Goal: Check status: Check status

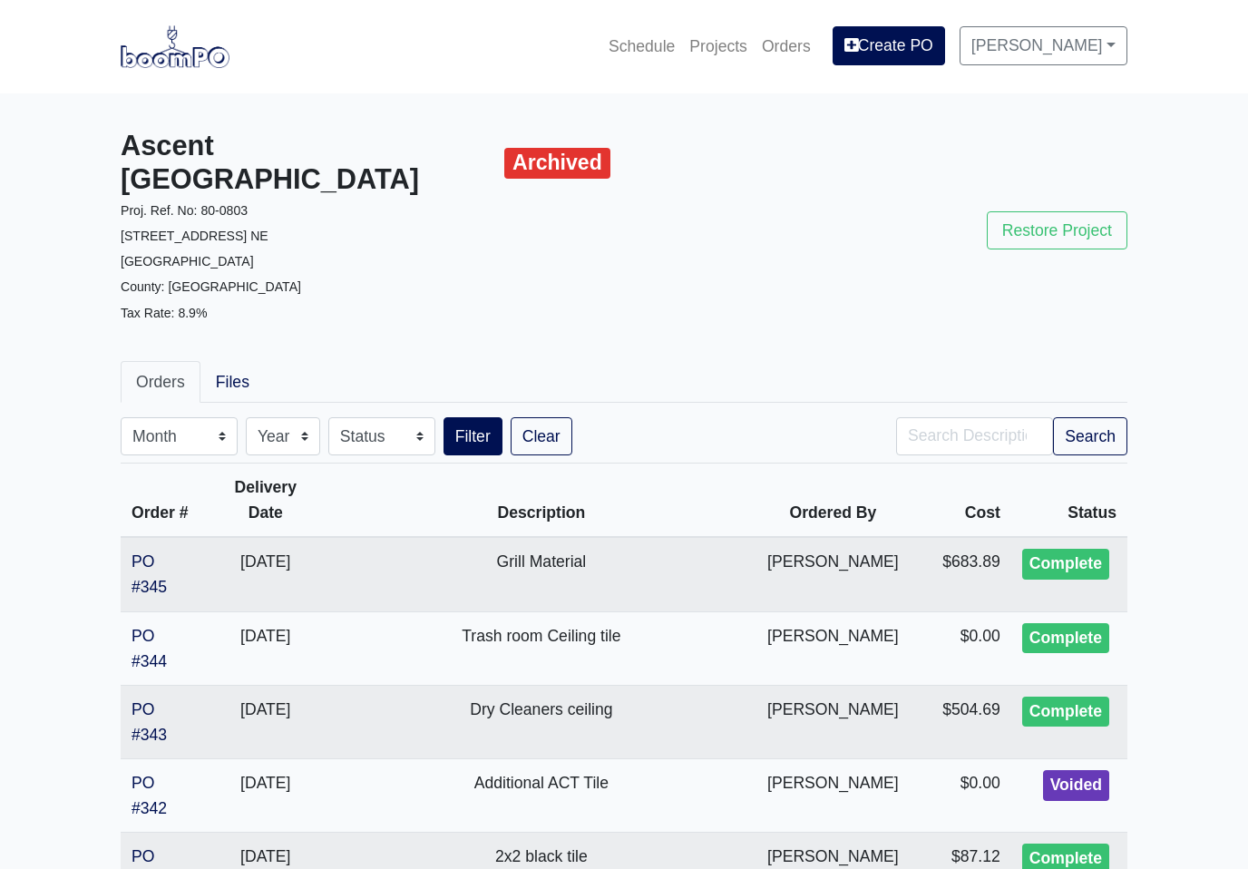
click at [719, 59] on link "Projects" at bounding box center [718, 46] width 73 height 40
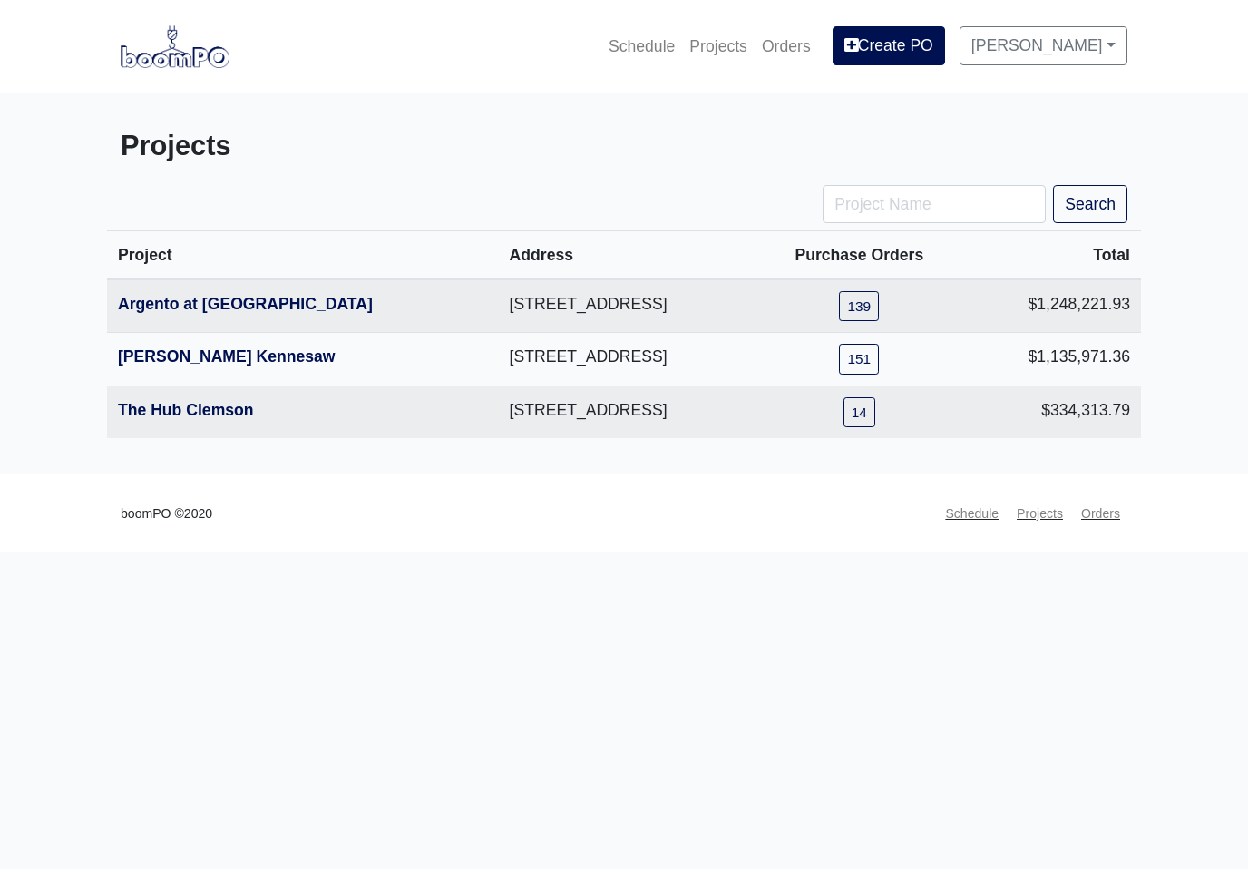
click at [252, 418] on link "The Hub Clemson" at bounding box center [186, 410] width 136 height 18
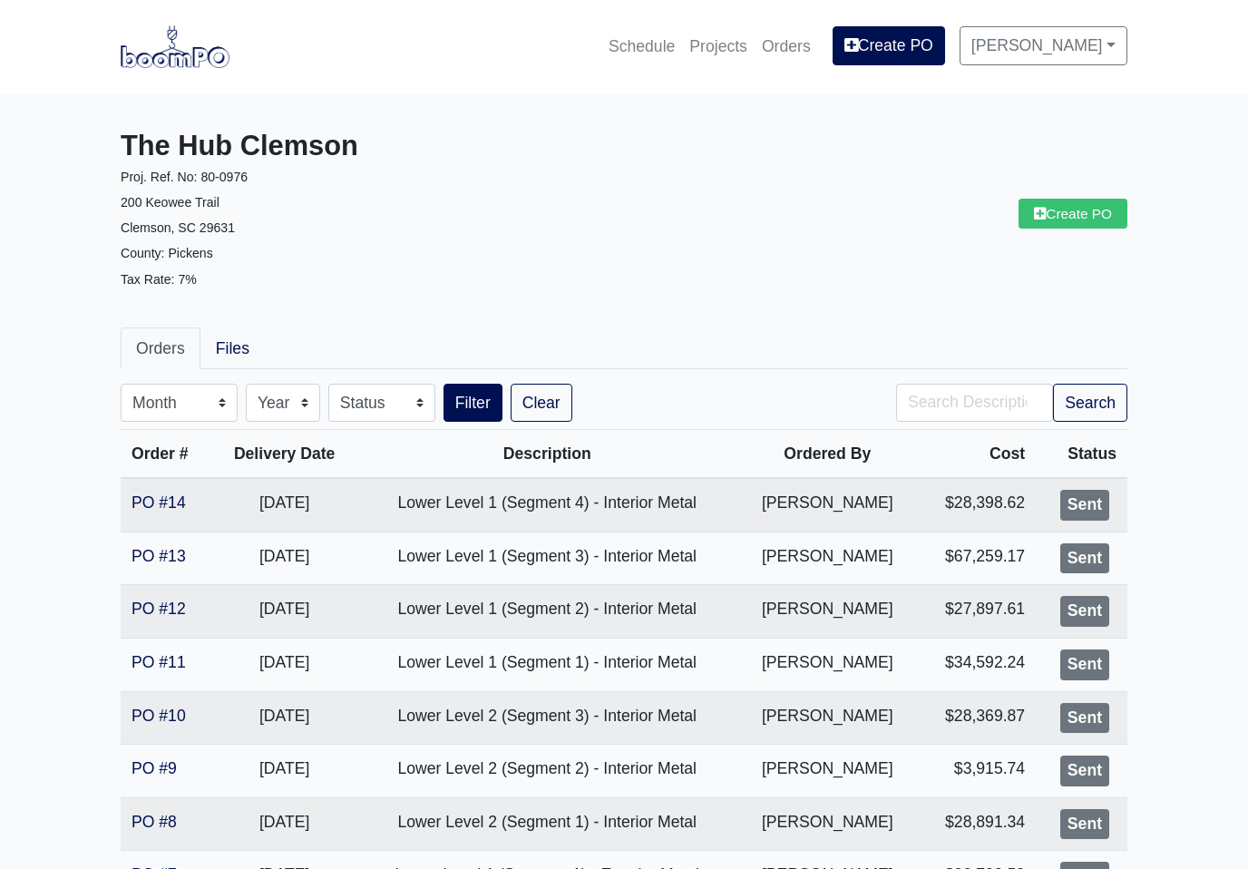
click at [180, 507] on link "PO #14" at bounding box center [159, 502] width 54 height 18
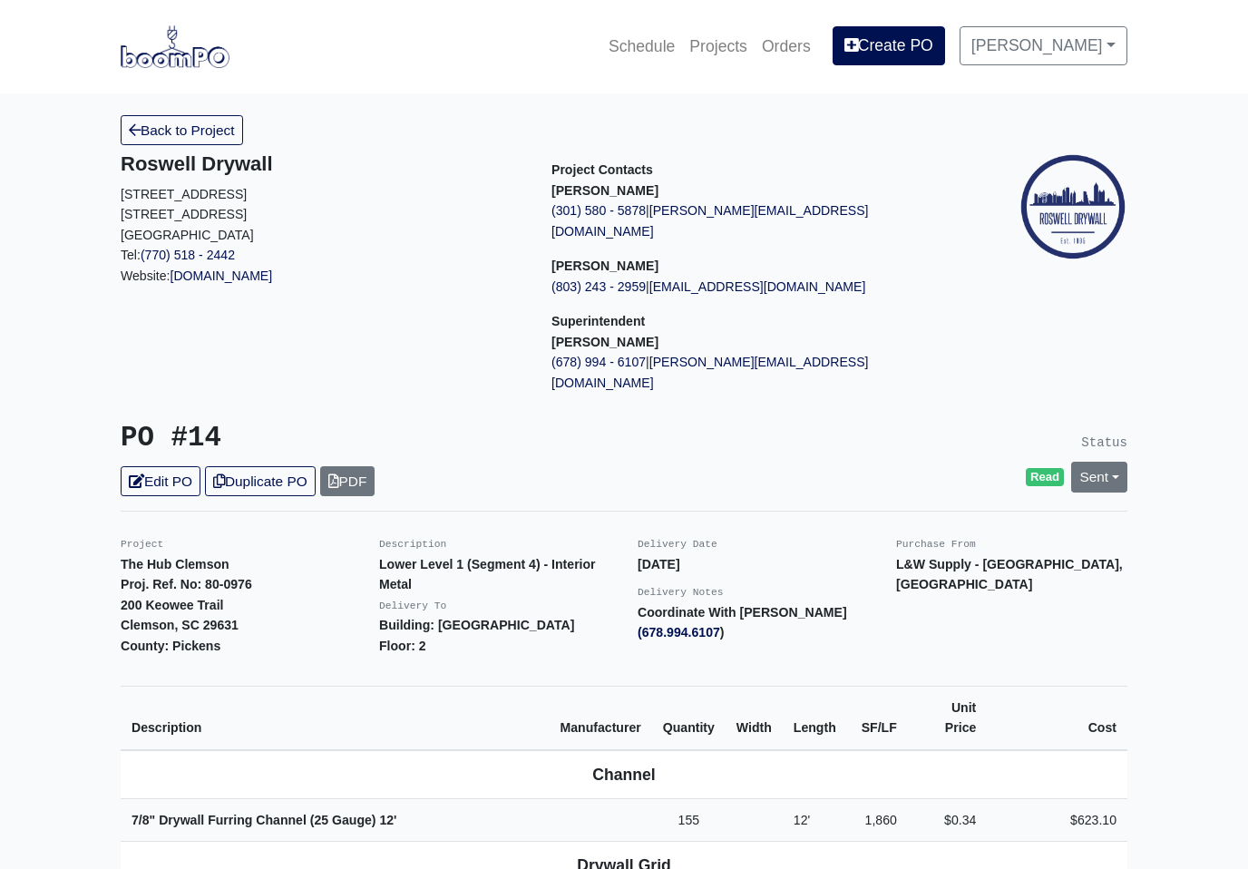
click at [207, 128] on link "Back to Project" at bounding box center [182, 130] width 122 height 30
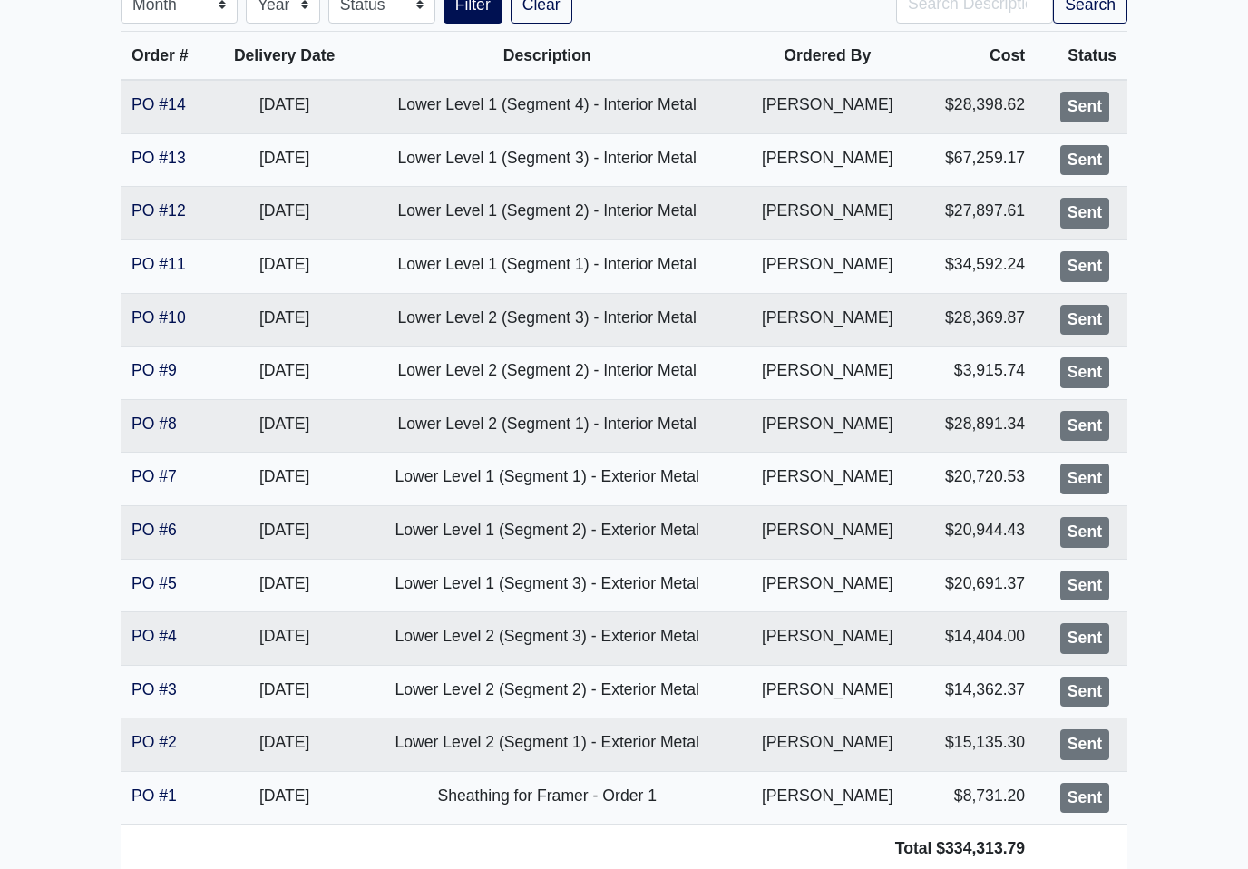
scroll to position [493, 0]
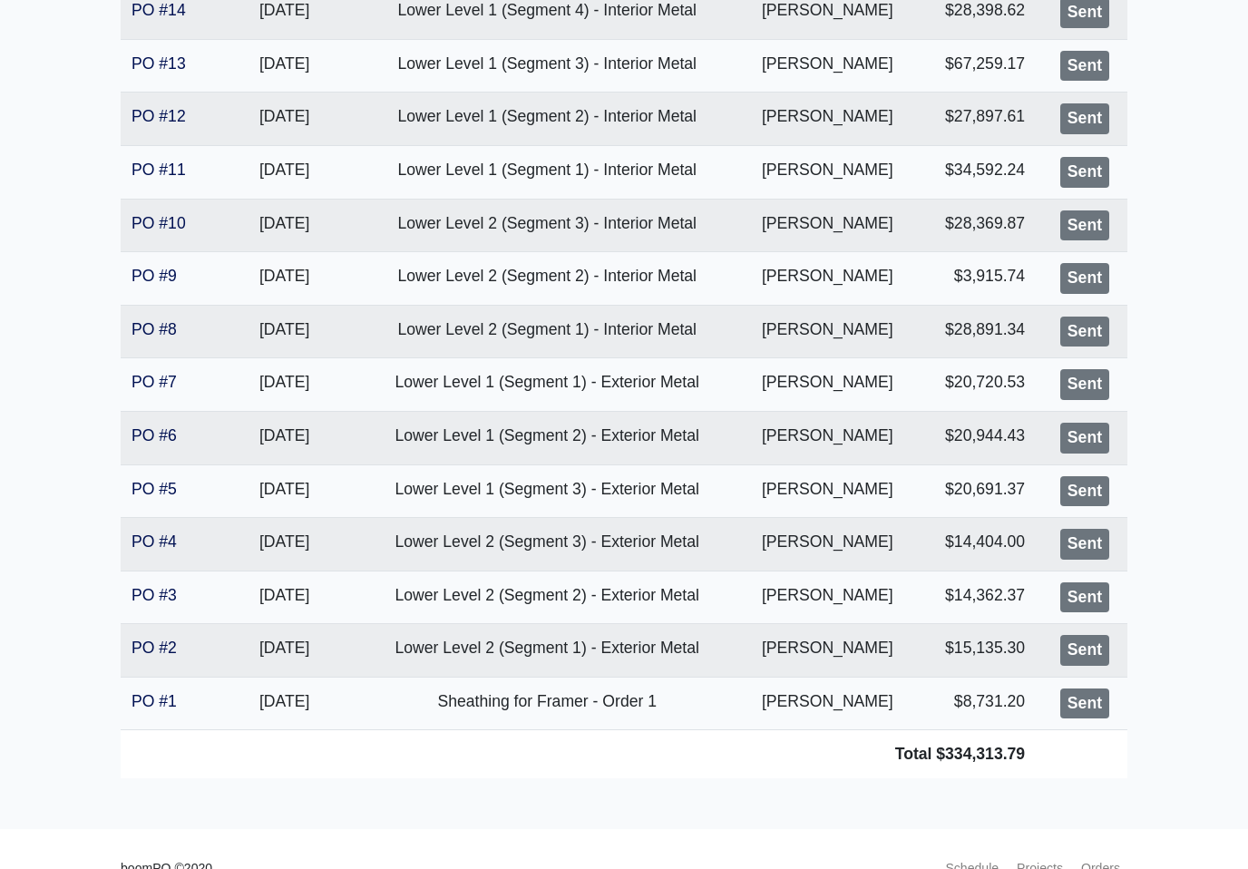
click at [170, 640] on link "PO #2" at bounding box center [154, 648] width 45 height 18
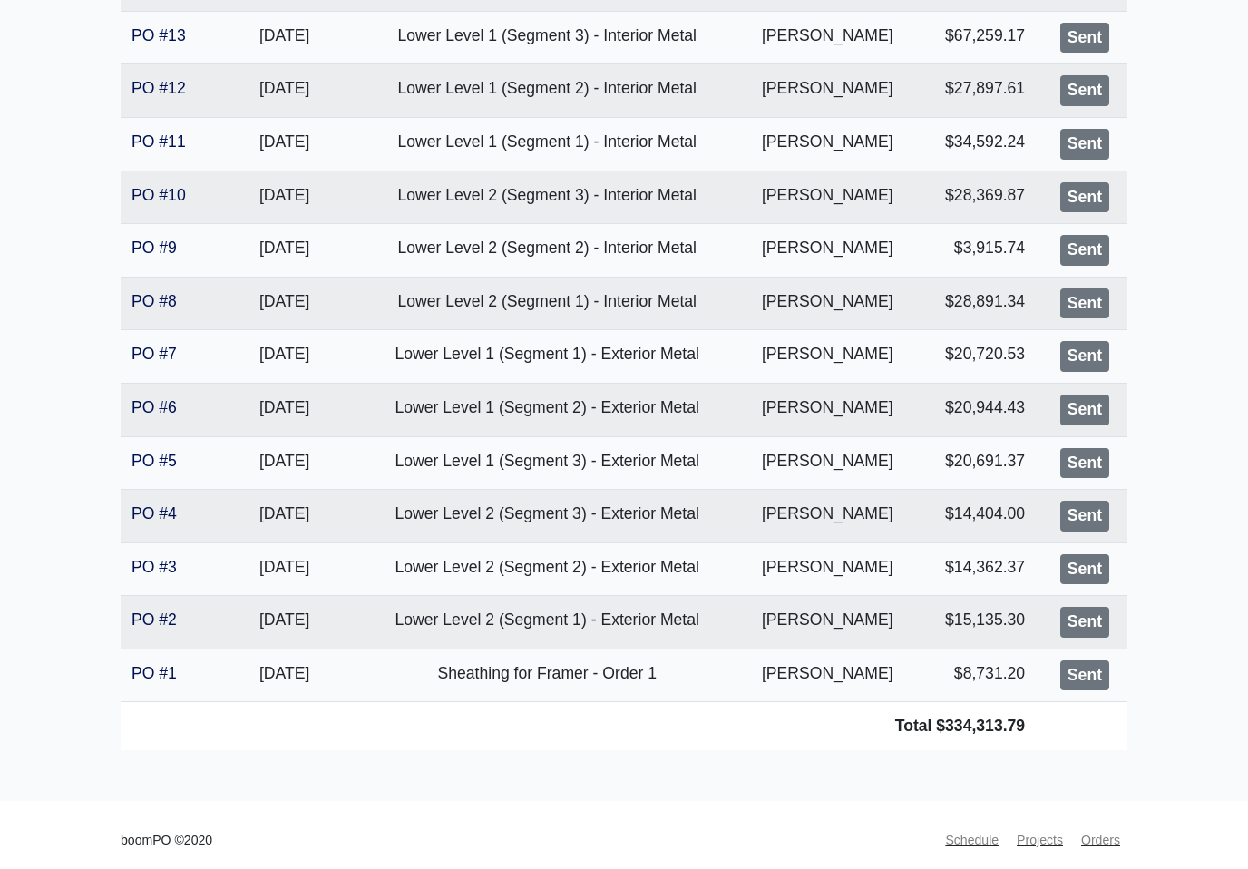
click at [162, 568] on link "PO #3" at bounding box center [154, 567] width 45 height 18
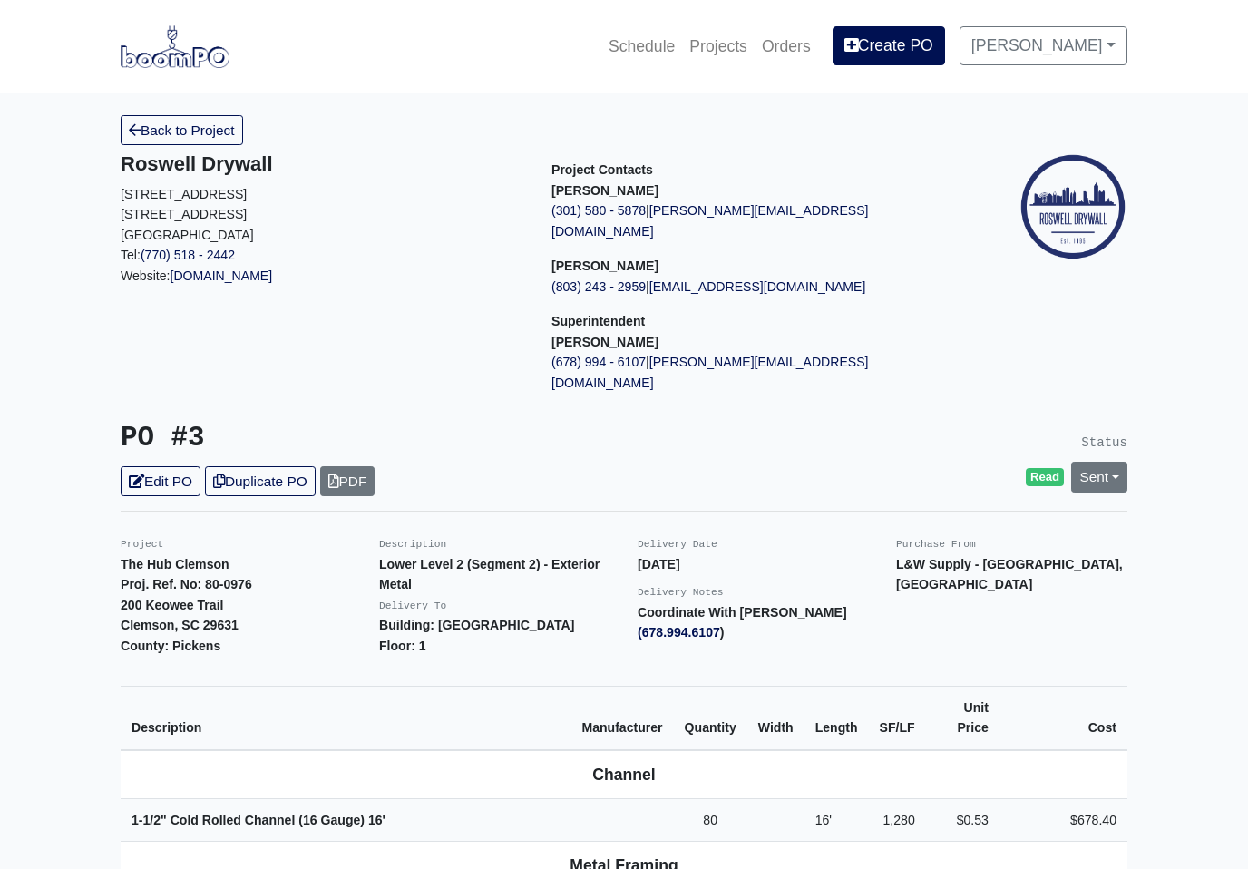
click at [210, 130] on link "Back to Project" at bounding box center [182, 130] width 122 height 30
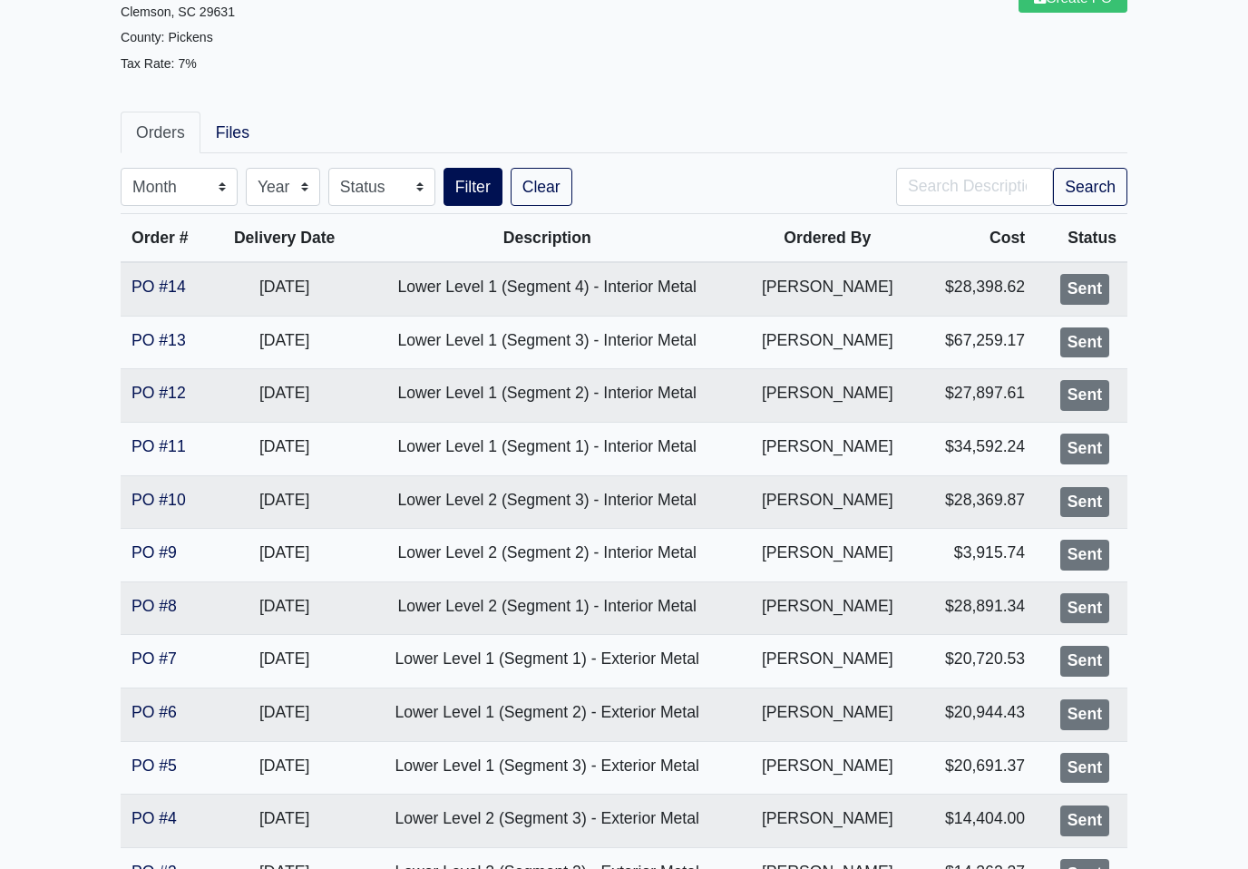
scroll to position [493, 0]
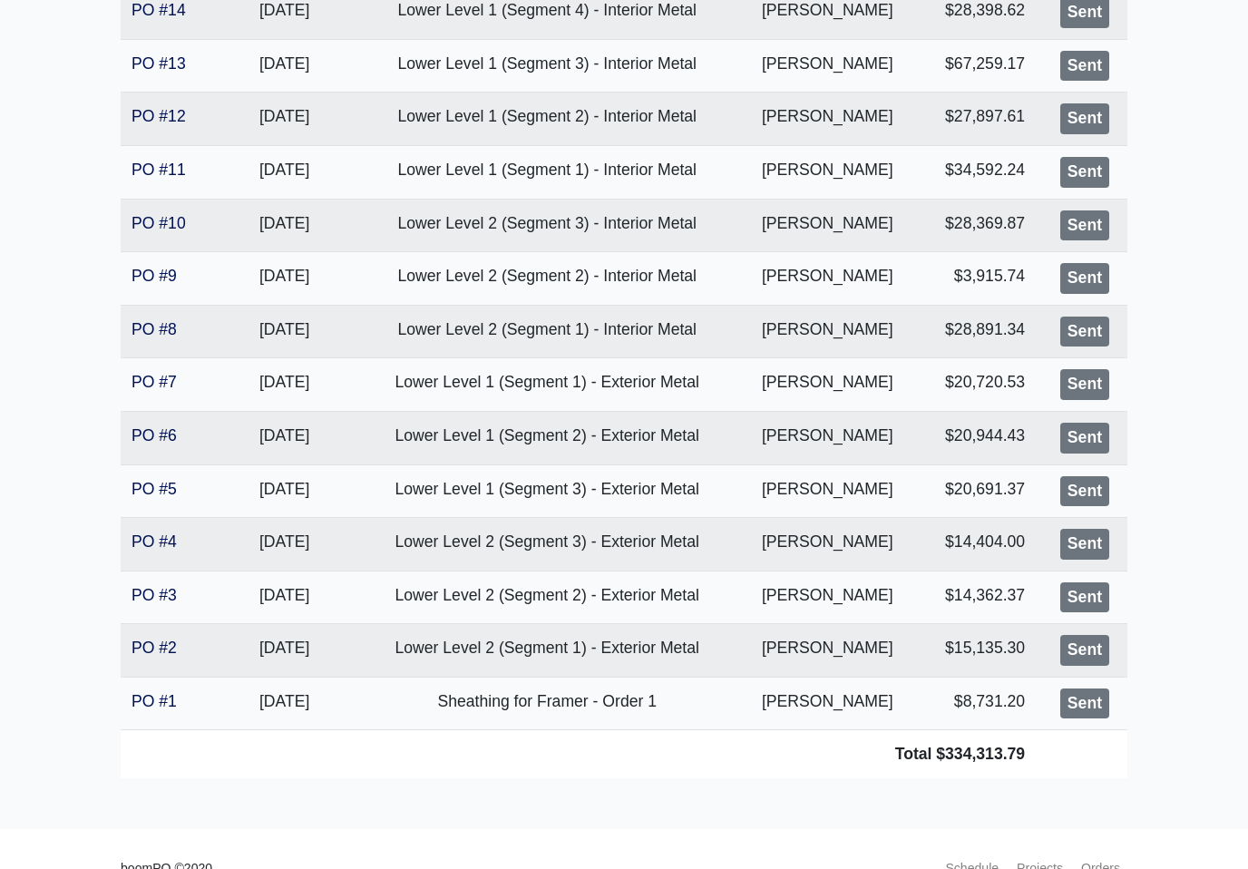
click at [164, 640] on link "PO #2" at bounding box center [154, 648] width 45 height 18
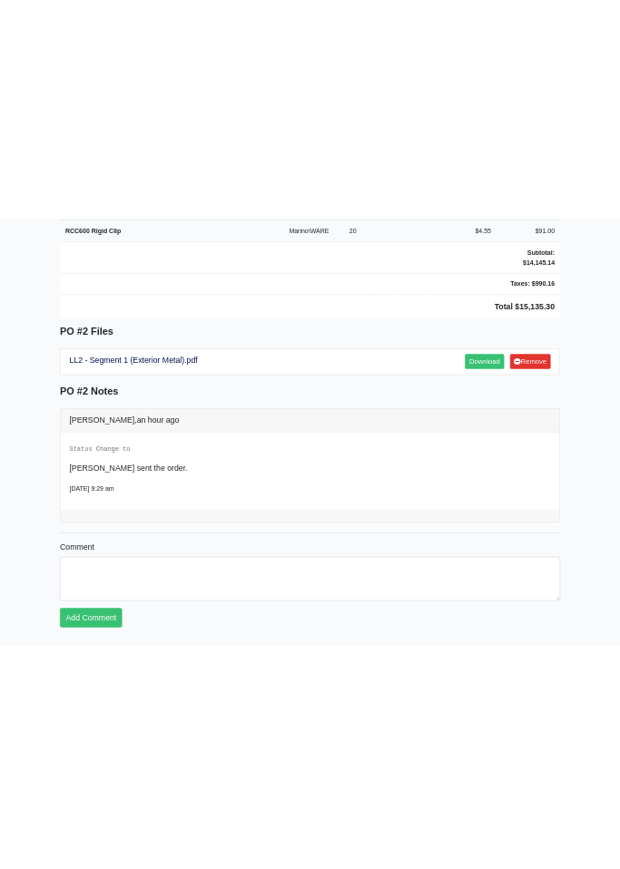
scroll to position [3420, 0]
